Goal: Information Seeking & Learning: Find specific fact

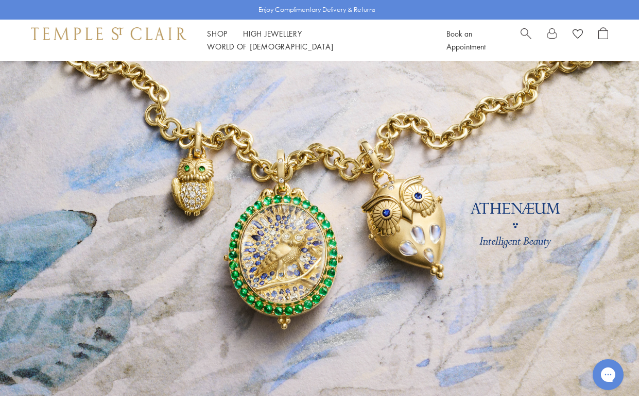
drag, startPoint x: 296, startPoint y: 218, endPoint x: 323, endPoint y: 214, distance: 28.2
click at [296, 218] on link at bounding box center [319, 228] width 639 height 335
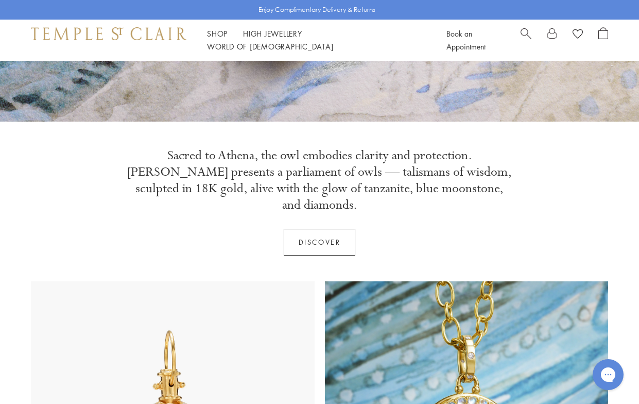
scroll to position [359, 0]
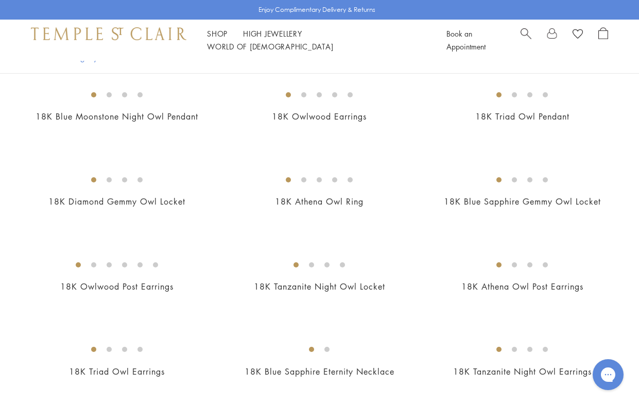
scroll to position [309, 0]
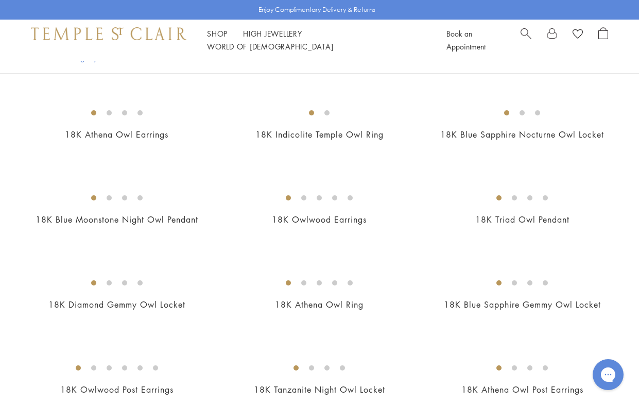
click at [0, 0] on img at bounding box center [0, 0] width 0 height 0
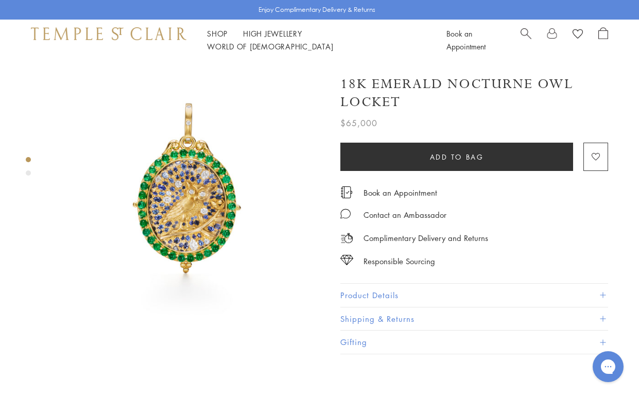
click at [27, 174] on div "Product gallery navigation" at bounding box center [28, 172] width 5 height 5
click at [153, 158] on img at bounding box center [187, 197] width 273 height 273
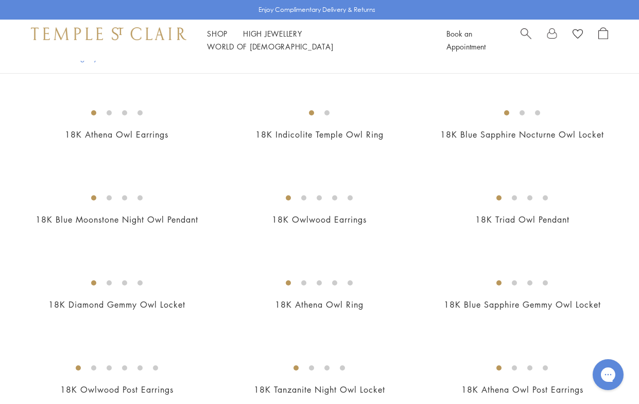
click at [0, 0] on img at bounding box center [0, 0] width 0 height 0
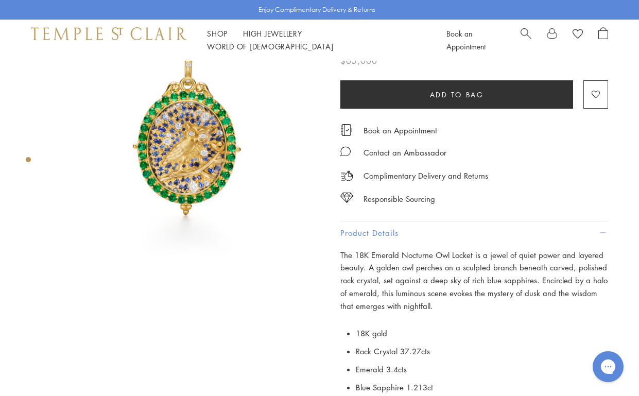
scroll to position [154, 0]
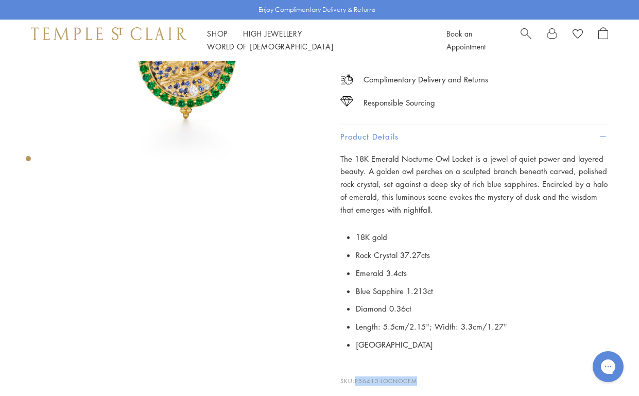
drag, startPoint x: 419, startPoint y: 374, endPoint x: 358, endPoint y: 376, distance: 60.3
click at [358, 376] on p "SKU: P56413-LOCNOCEM" at bounding box center [474, 376] width 268 height 20
copy span "P56413-LOCNOCEM"
